Goal: Transaction & Acquisition: Obtain resource

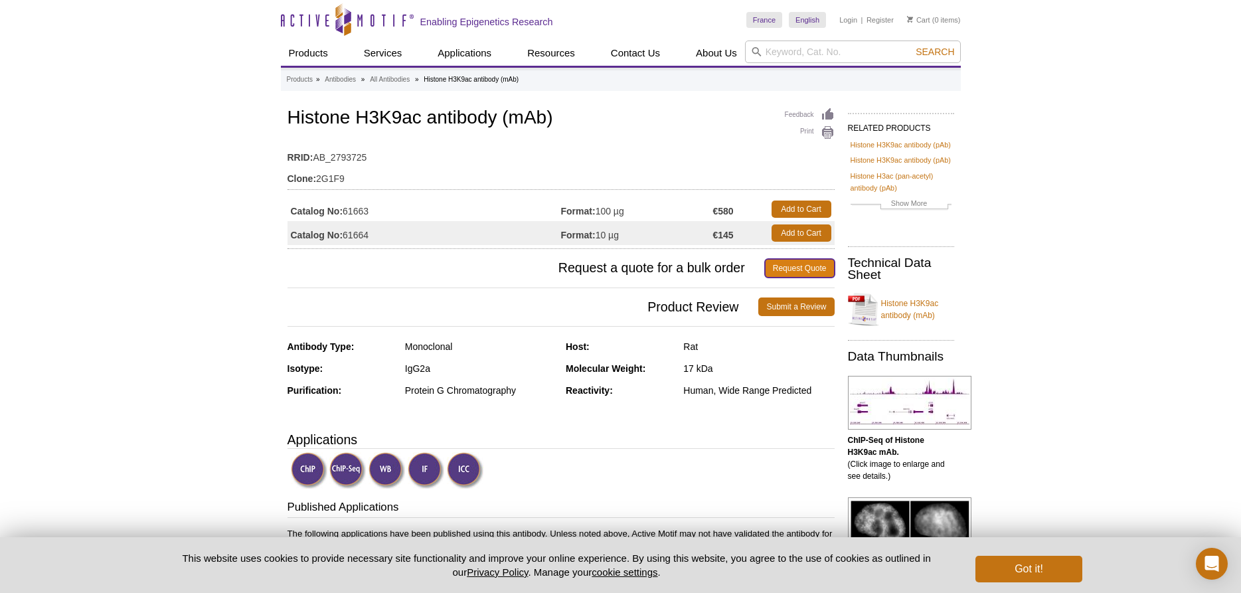
click at [802, 264] on link "Request Quote" at bounding box center [800, 268] width 70 height 19
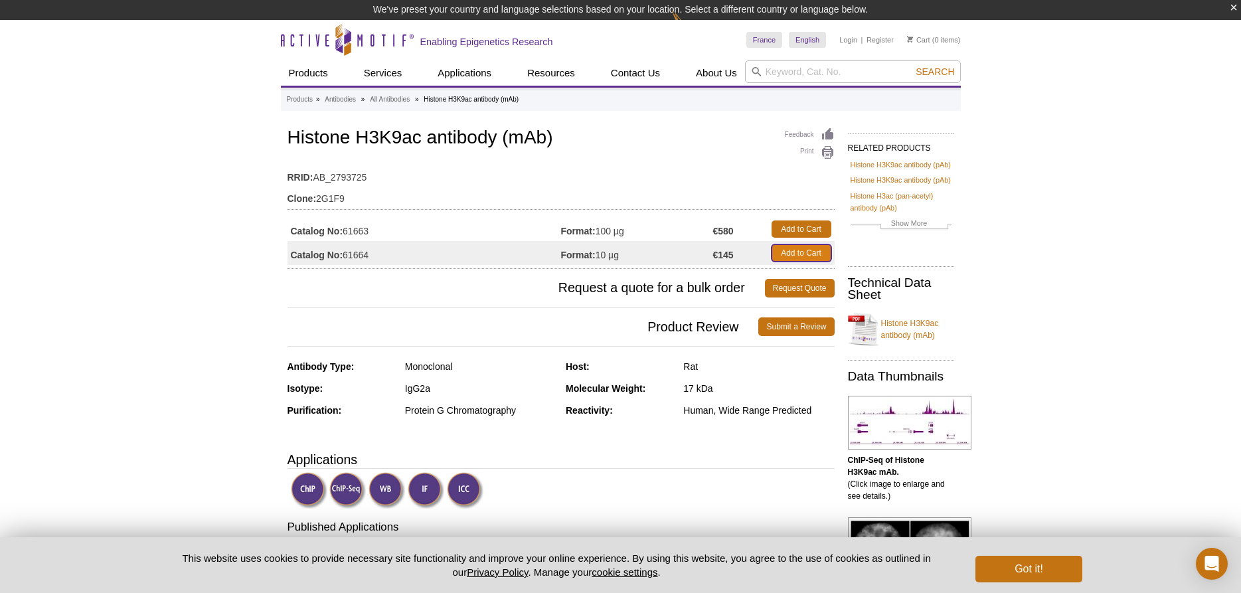
click at [804, 255] on link "Add to Cart" at bounding box center [802, 252] width 60 height 17
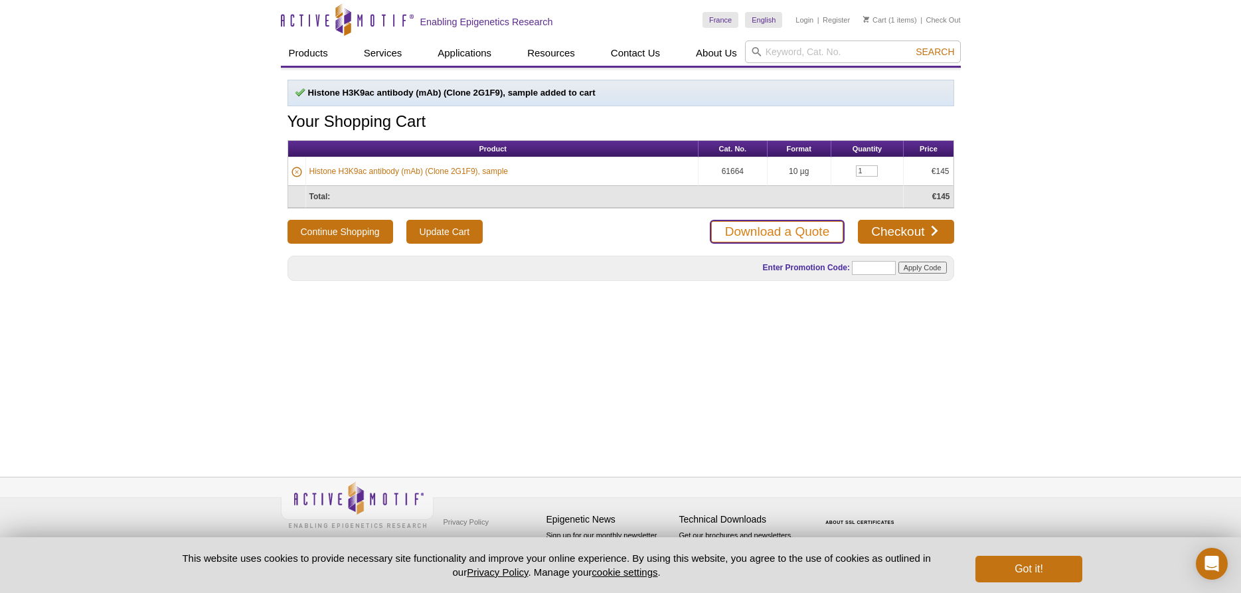
click at [750, 236] on link "Download a Quote" at bounding box center [777, 232] width 135 height 24
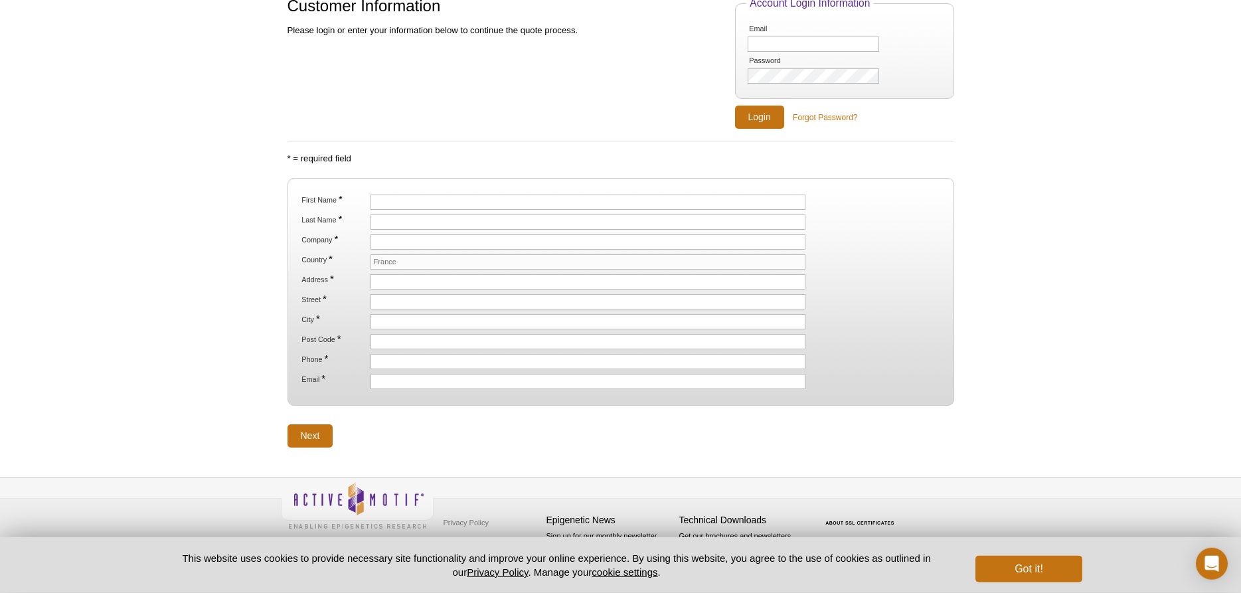
scroll to position [122, 0]
drag, startPoint x: 377, startPoint y: 202, endPoint x: 495, endPoint y: 221, distance: 119.1
click at [381, 203] on input "First Name *" at bounding box center [589, 201] width 436 height 15
type input "O"
type input "[PERSON_NAME]"
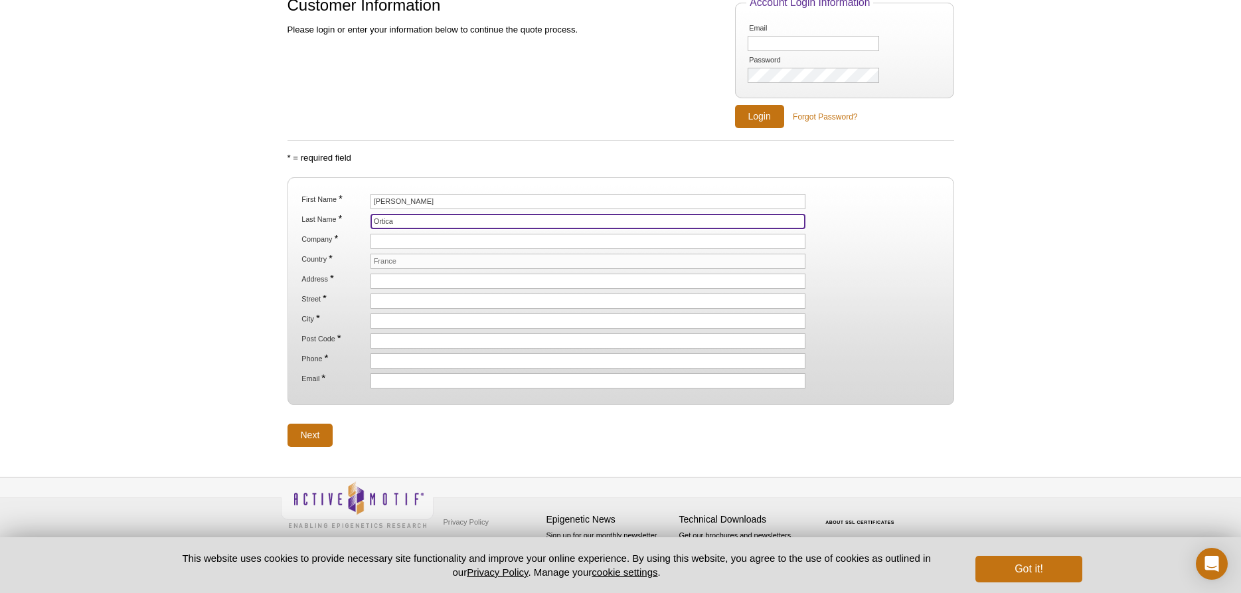
type input "Ortica"
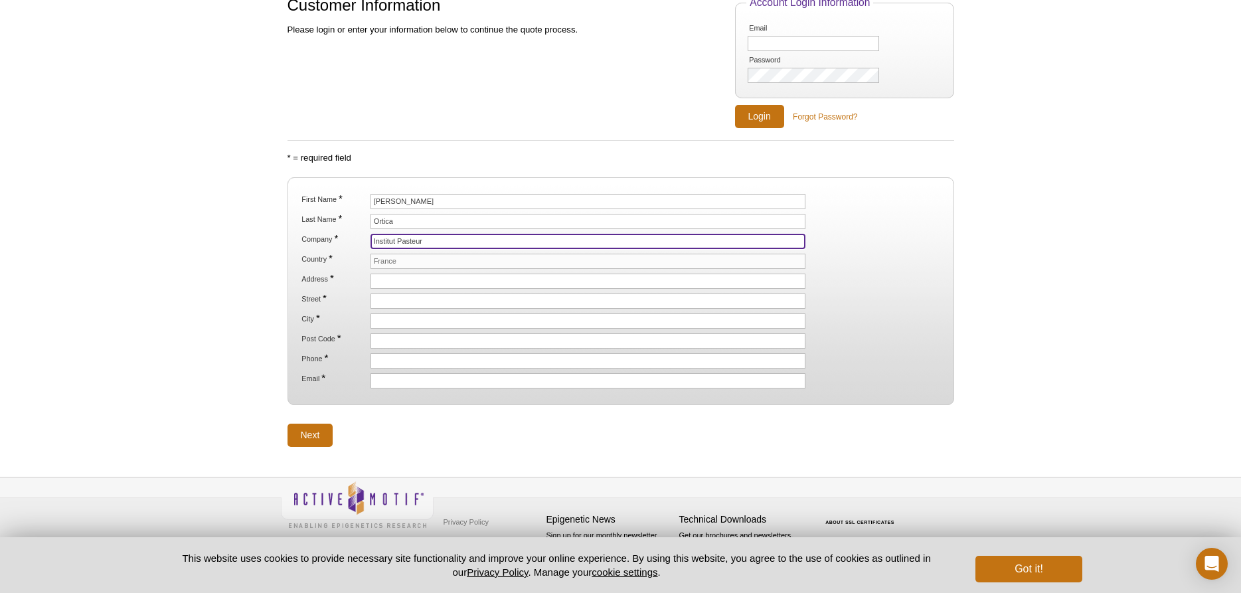
type input "Institut Pasteur"
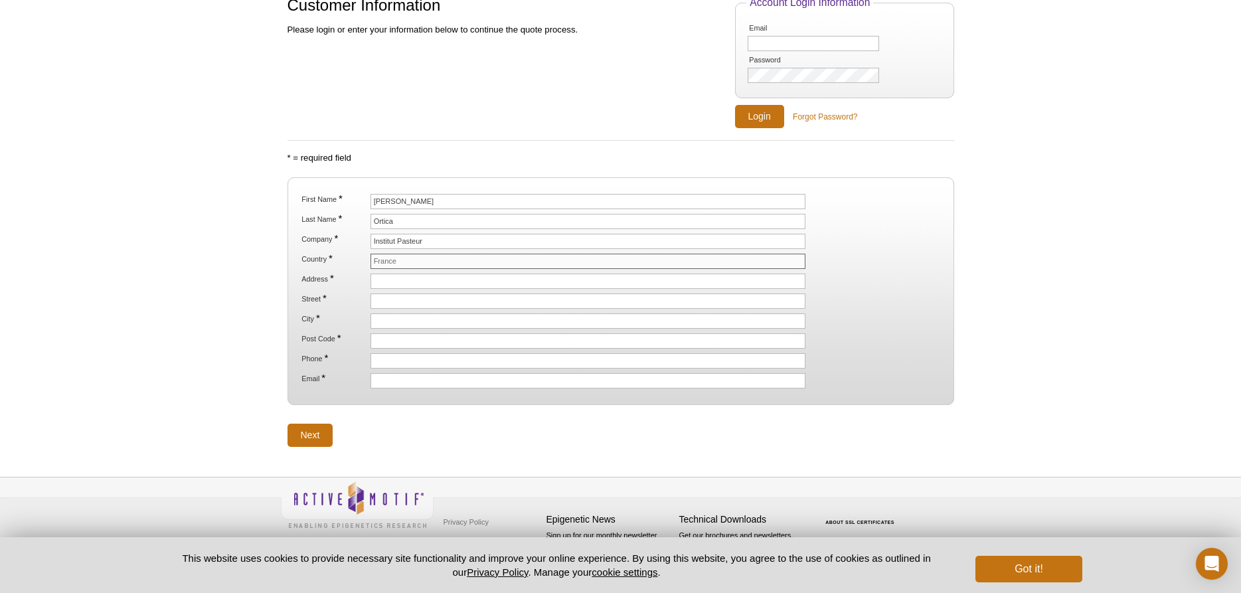
click at [436, 260] on input "France" at bounding box center [589, 261] width 436 height 15
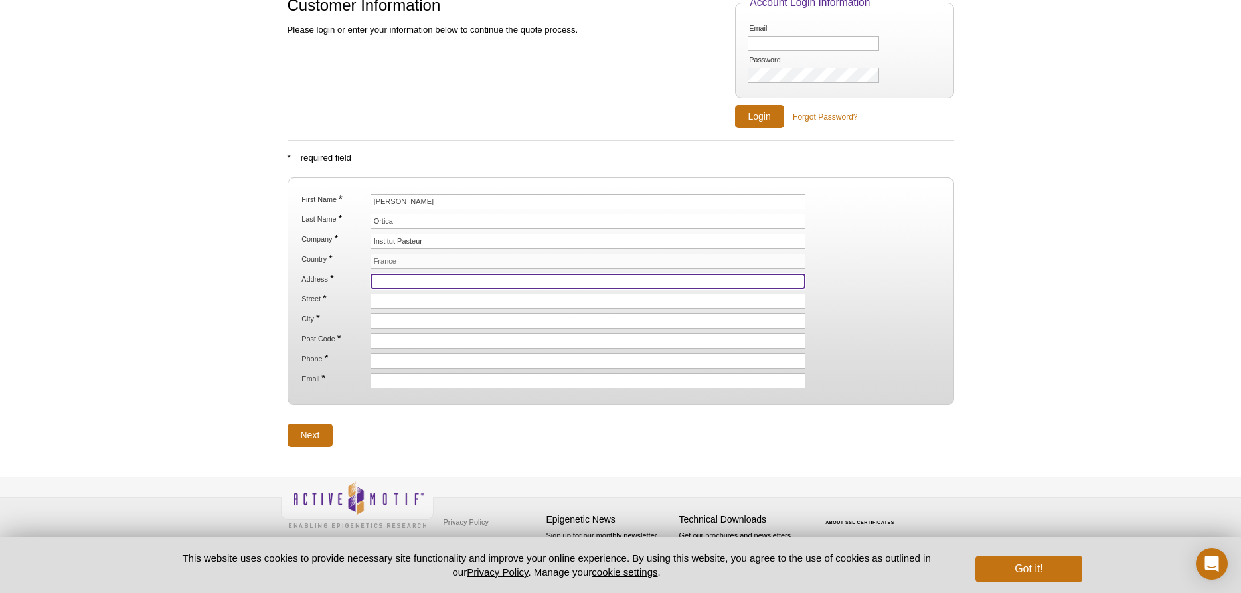
click at [423, 280] on input "Address *" at bounding box center [589, 281] width 436 height 15
type input "[STREET_ADDRESS][PERSON_NAME]"
drag, startPoint x: 472, startPoint y: 288, endPoint x: 274, endPoint y: 273, distance: 199.1
click at [274, 273] on div "Active Motif Logo Enabling Epigenetics Research 1 Search Skip to content Active…" at bounding box center [620, 235] width 1241 height 715
click at [474, 276] on input "[STREET_ADDRESS][PERSON_NAME]" at bounding box center [589, 281] width 436 height 15
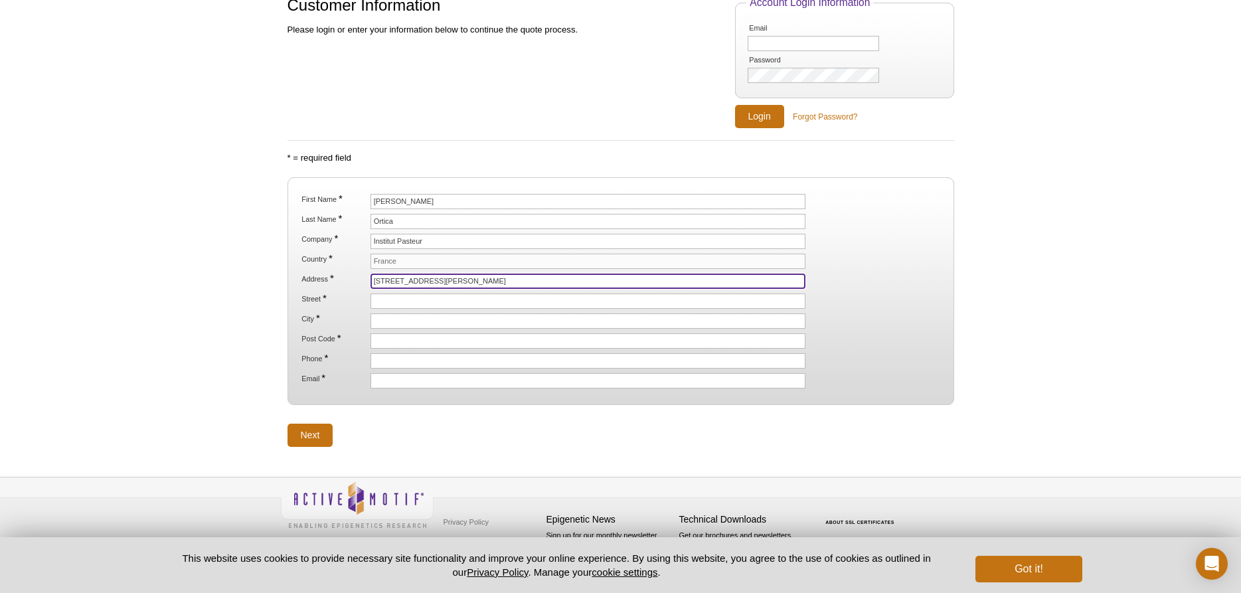
drag, startPoint x: 471, startPoint y: 277, endPoint x: 329, endPoint y: 278, distance: 142.1
click at [371, 278] on input "[STREET_ADDRESS][PERSON_NAME]" at bounding box center [589, 281] width 436 height 15
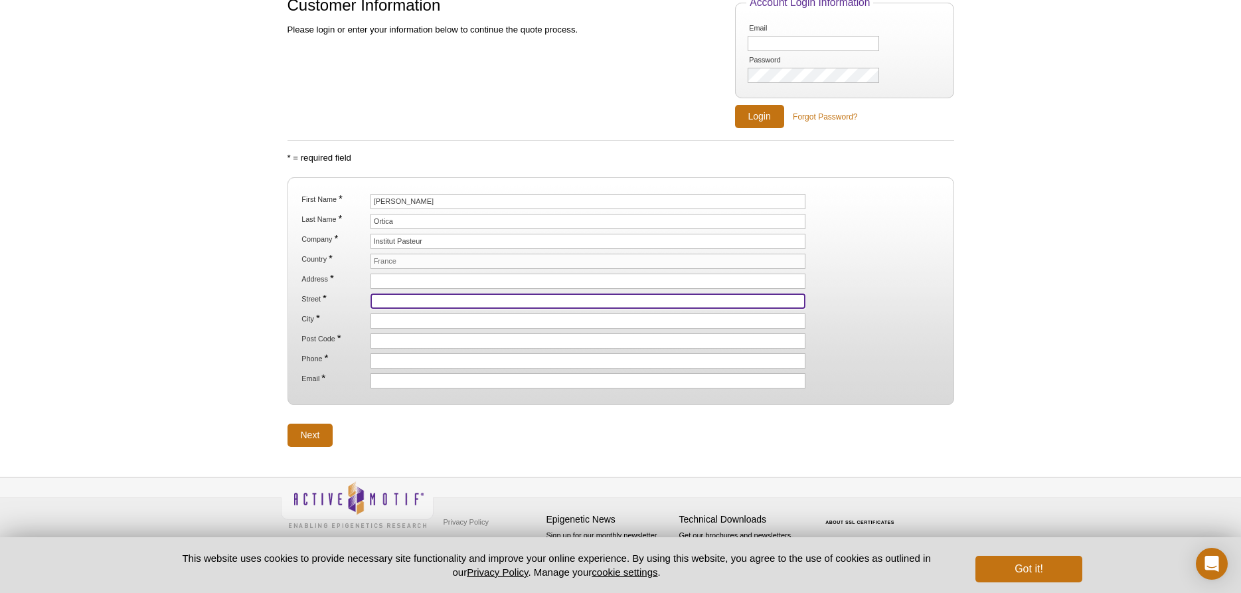
click at [411, 301] on input "Street *" at bounding box center [589, 301] width 436 height 15
paste input "[STREET_ADDRESS][PERSON_NAME]"
type input "[STREET_ADDRESS][PERSON_NAME]"
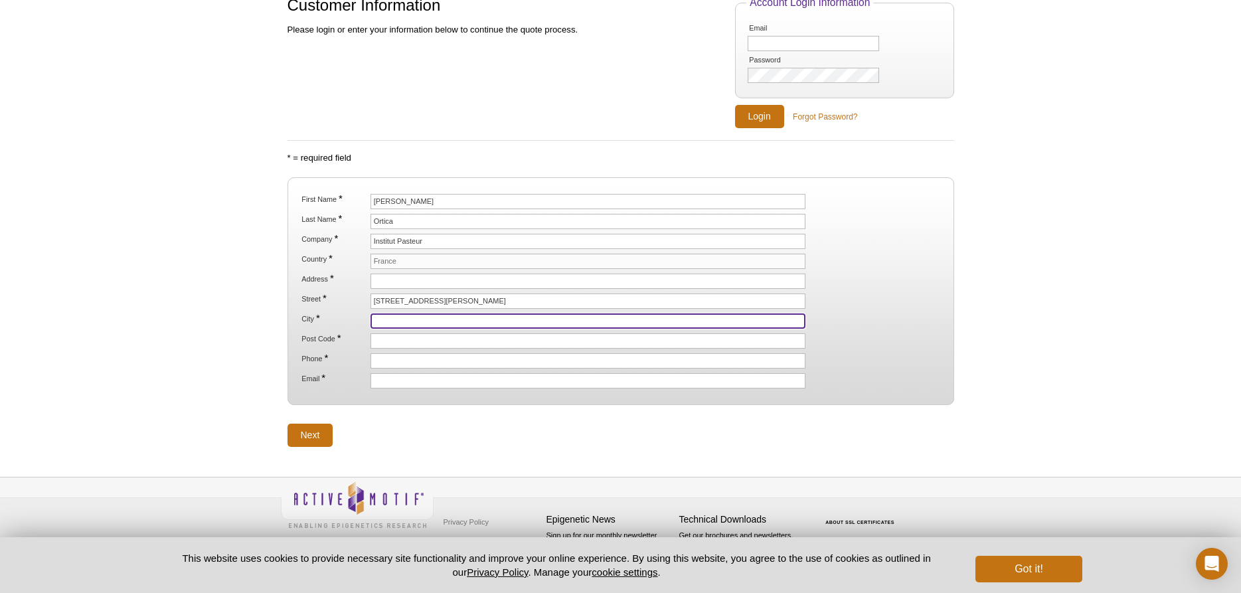
click at [411, 321] on input "City *" at bounding box center [589, 320] width 436 height 15
type input "[GEOGRAPHIC_DATA]"
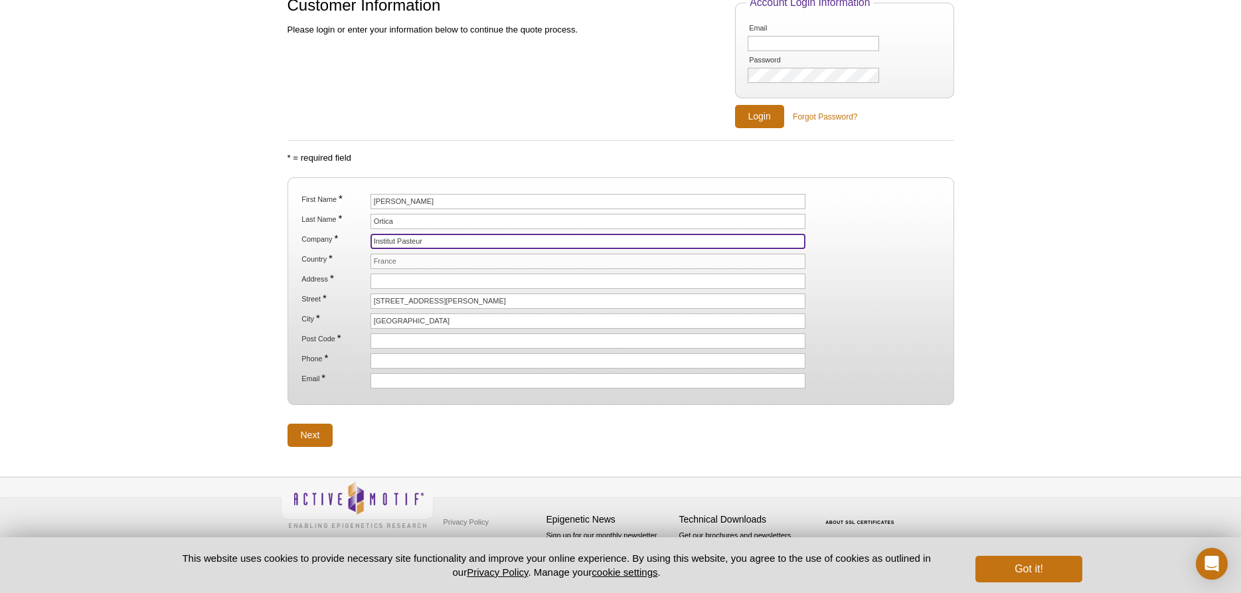
drag, startPoint x: 432, startPoint y: 238, endPoint x: 363, endPoint y: 238, distance: 69.7
click at [371, 238] on input "Institut Pasteur" at bounding box center [589, 241] width 436 height 15
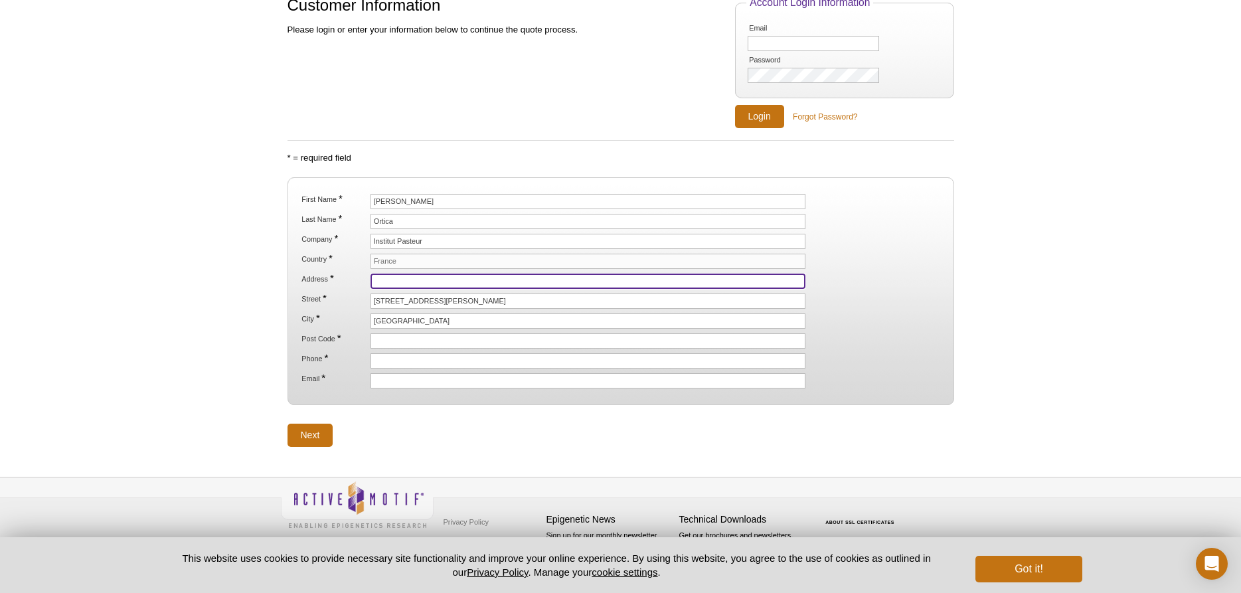
click at [388, 280] on input "Address *" at bounding box center [589, 281] width 436 height 15
paste input "Institut Pasteur"
type input "Institut Pasteur"
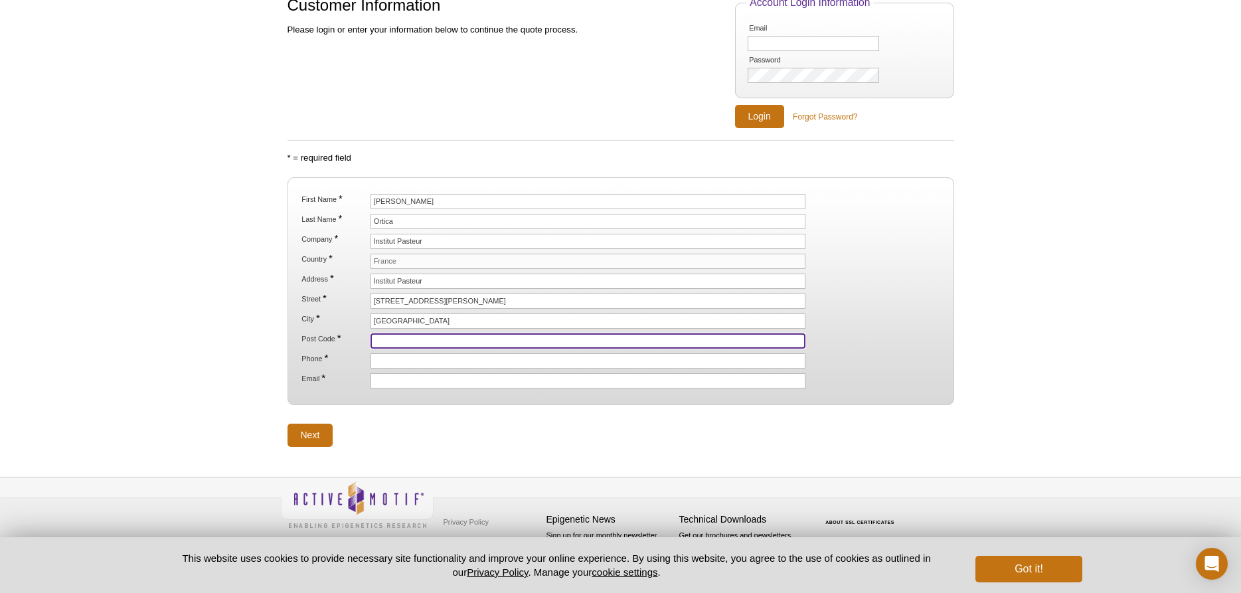
click at [381, 342] on input "Post Code *" at bounding box center [589, 340] width 436 height 15
type input "75015"
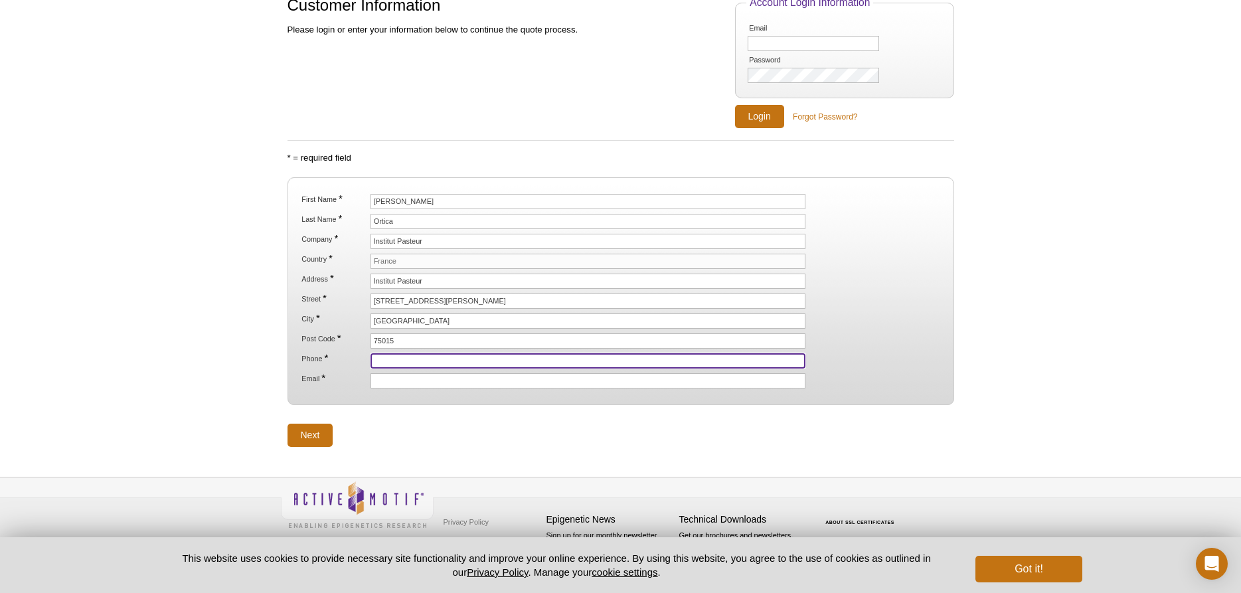
click at [388, 364] on input "Phone *" at bounding box center [589, 360] width 436 height 15
paste input ": +33 (0)1 4438 9570"
click at [379, 363] on input ": +33 (0)1 4438 9570" at bounding box center [589, 360] width 436 height 15
type input "[PHONE_NUMBER]"
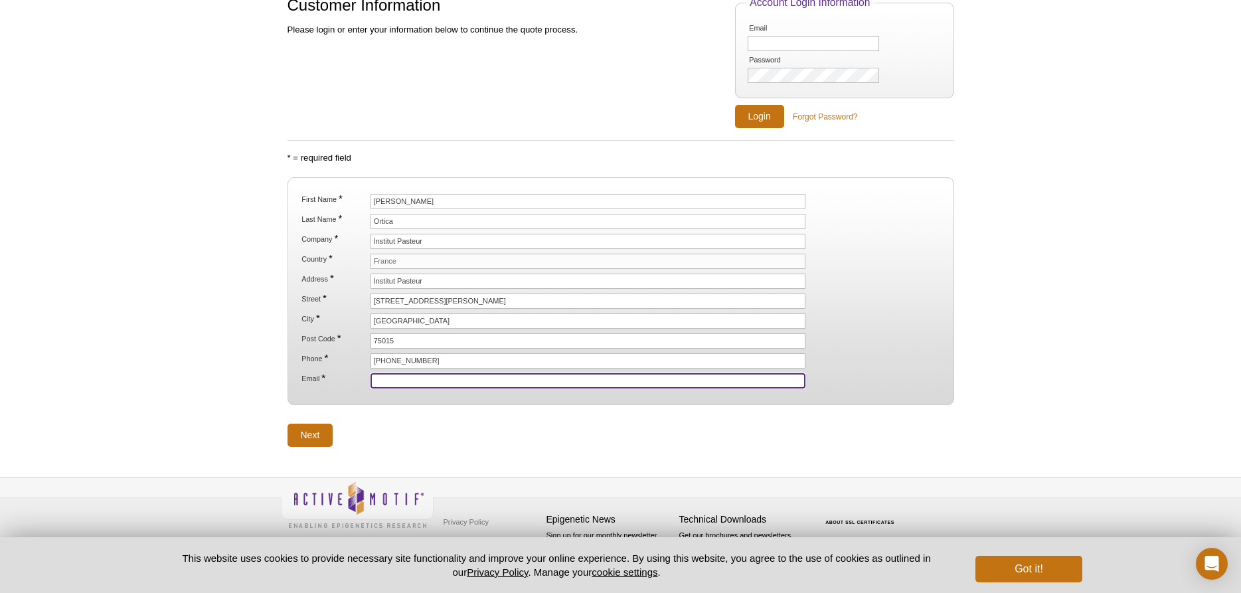
click at [412, 379] on input "Email *" at bounding box center [589, 380] width 436 height 15
type input "[PERSON_NAME][EMAIL_ADDRESS][DOMAIN_NAME]"
click at [319, 439] on input "Next" at bounding box center [311, 435] width 46 height 23
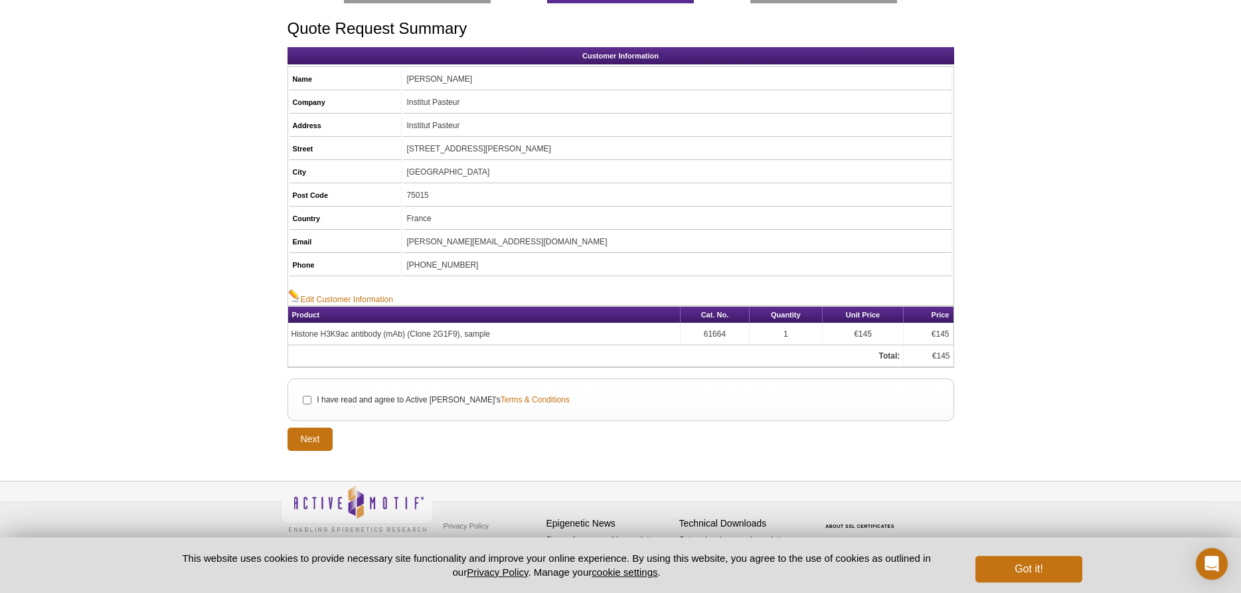
scroll to position [102, 0]
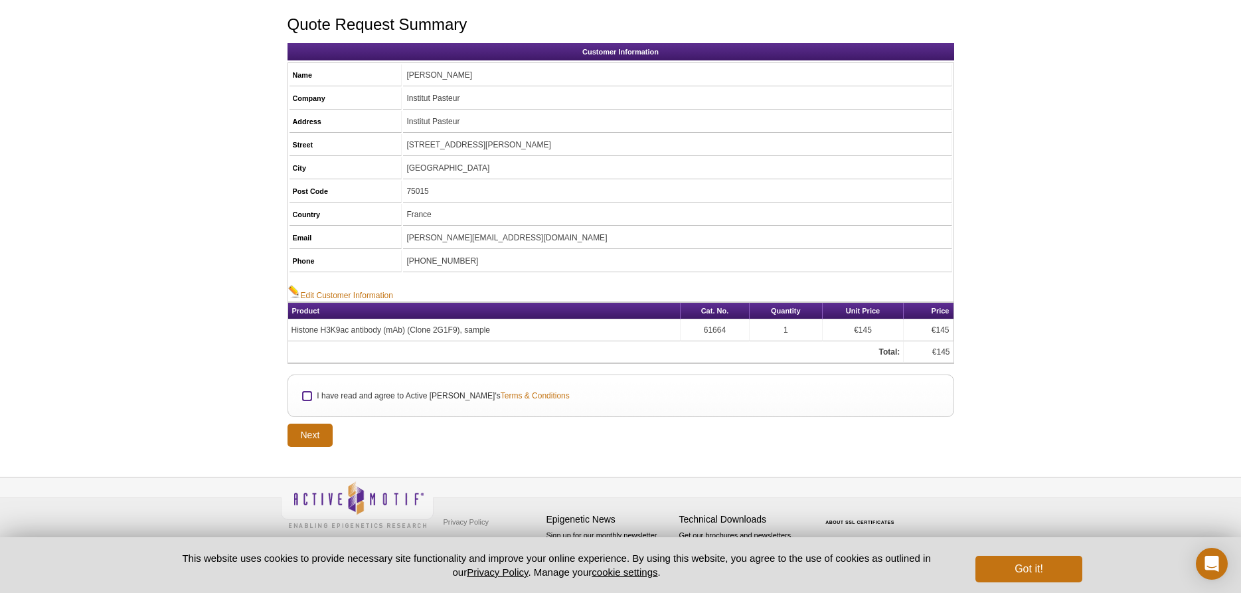
click at [305, 398] on input "I have read and agree to Active [PERSON_NAME]'s Terms & Conditions" at bounding box center [307, 396] width 9 height 9
checkbox input "true"
click at [310, 437] on input "Next" at bounding box center [311, 435] width 46 height 23
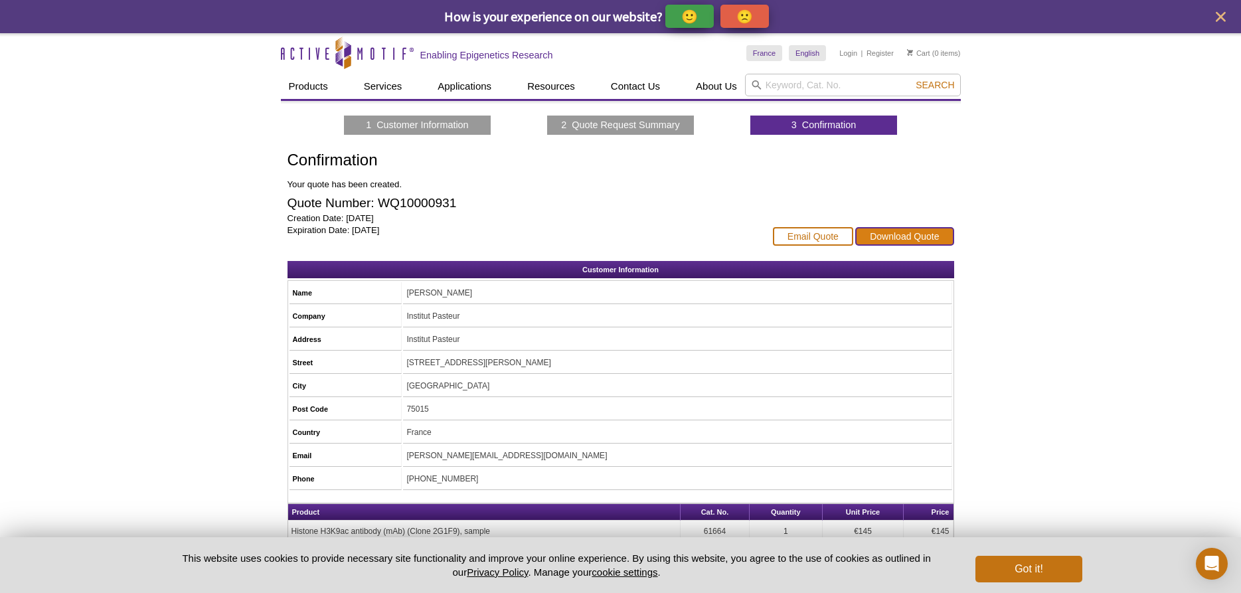
click at [925, 234] on link "Download Quote" at bounding box center [904, 236] width 98 height 19
